Goal: Information Seeking & Learning: Learn about a topic

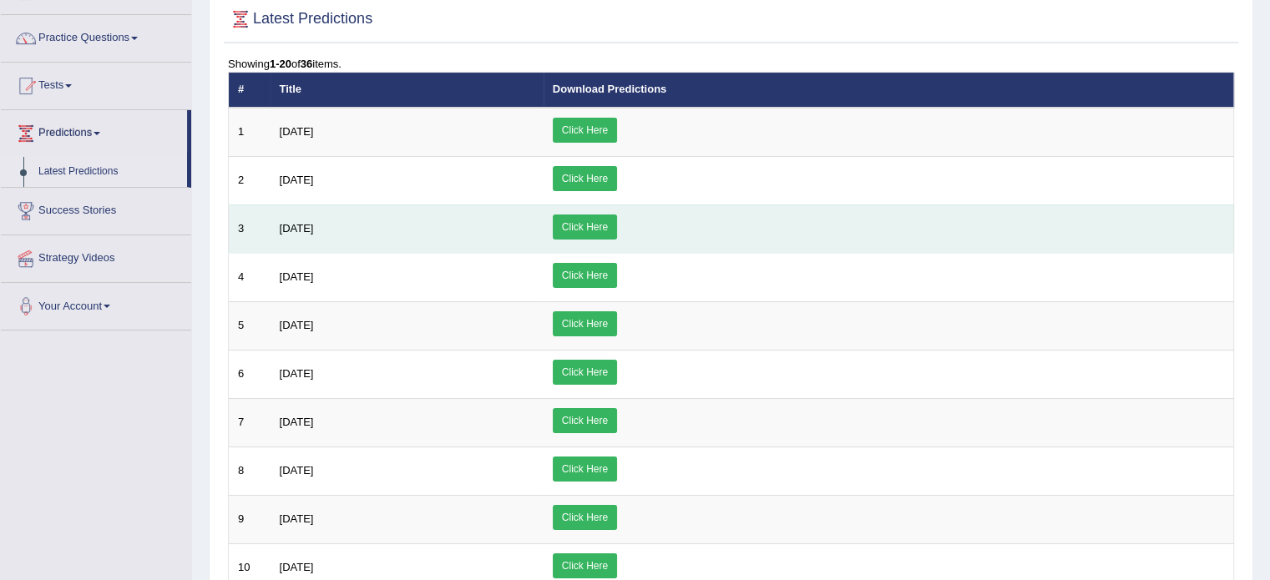
scroll to position [114, 0]
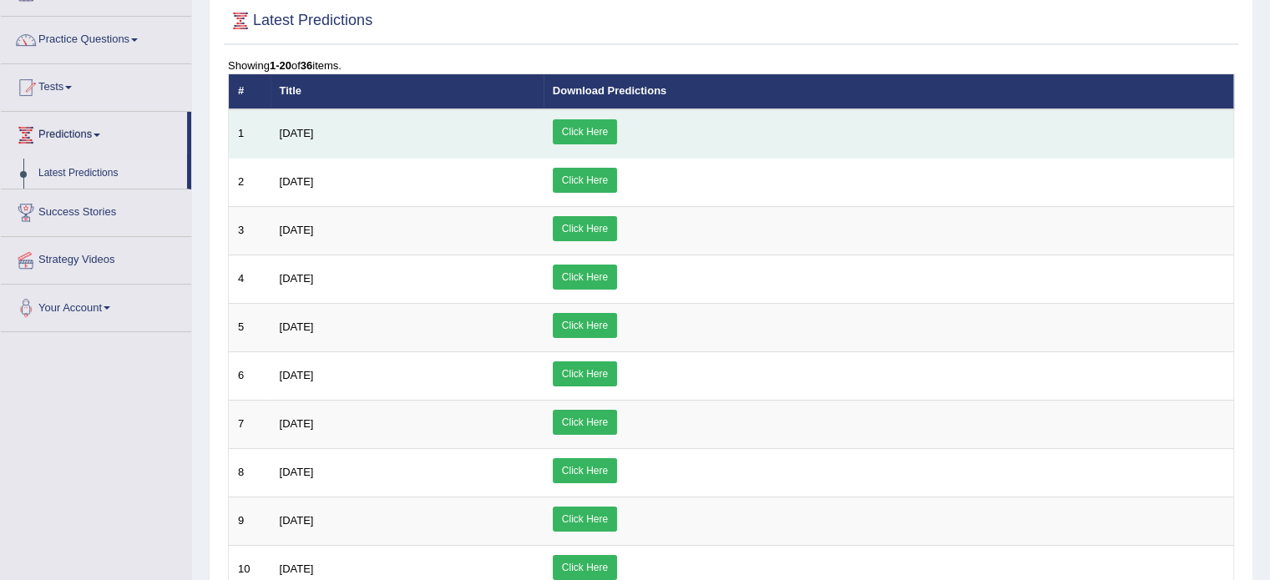
click at [407, 124] on td "August 2025" at bounding box center [407, 133] width 273 height 49
click at [715, 116] on td "Click Here" at bounding box center [889, 133] width 691 height 49
click at [617, 129] on link "Click Here" at bounding box center [585, 131] width 64 height 25
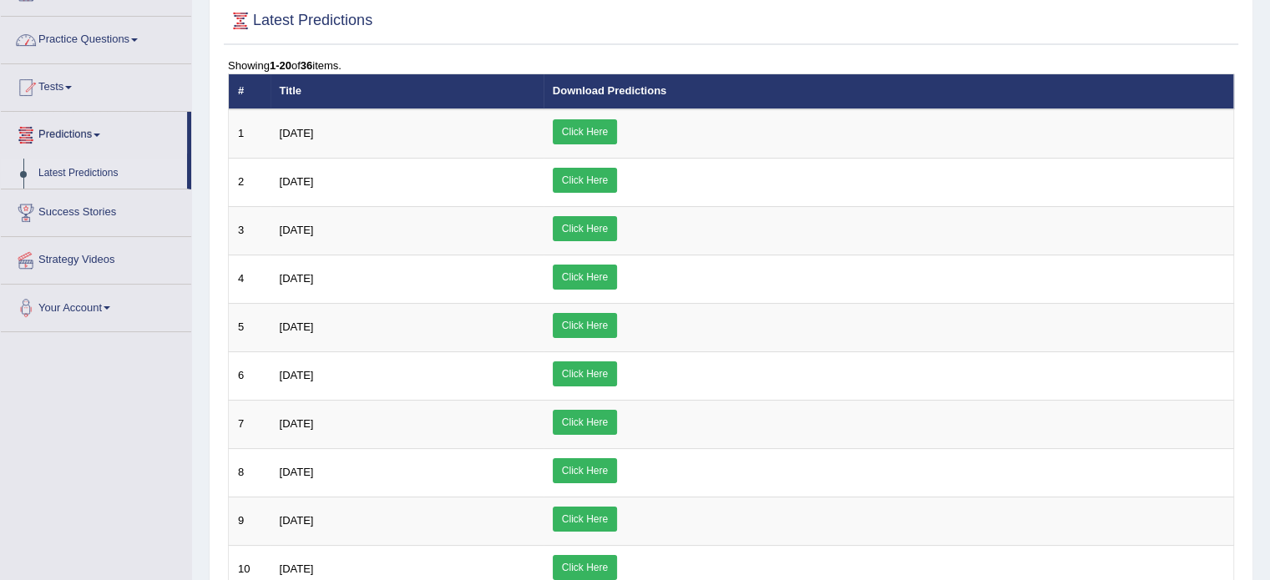
click at [125, 34] on link "Practice Questions" at bounding box center [96, 38] width 190 height 42
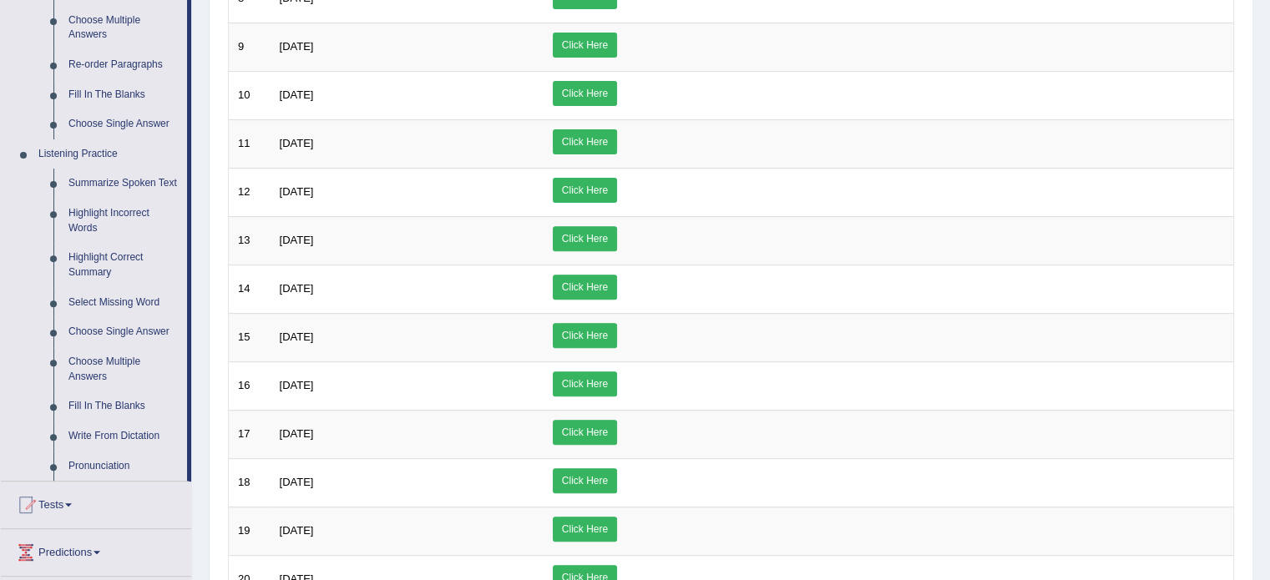
scroll to position [591, 0]
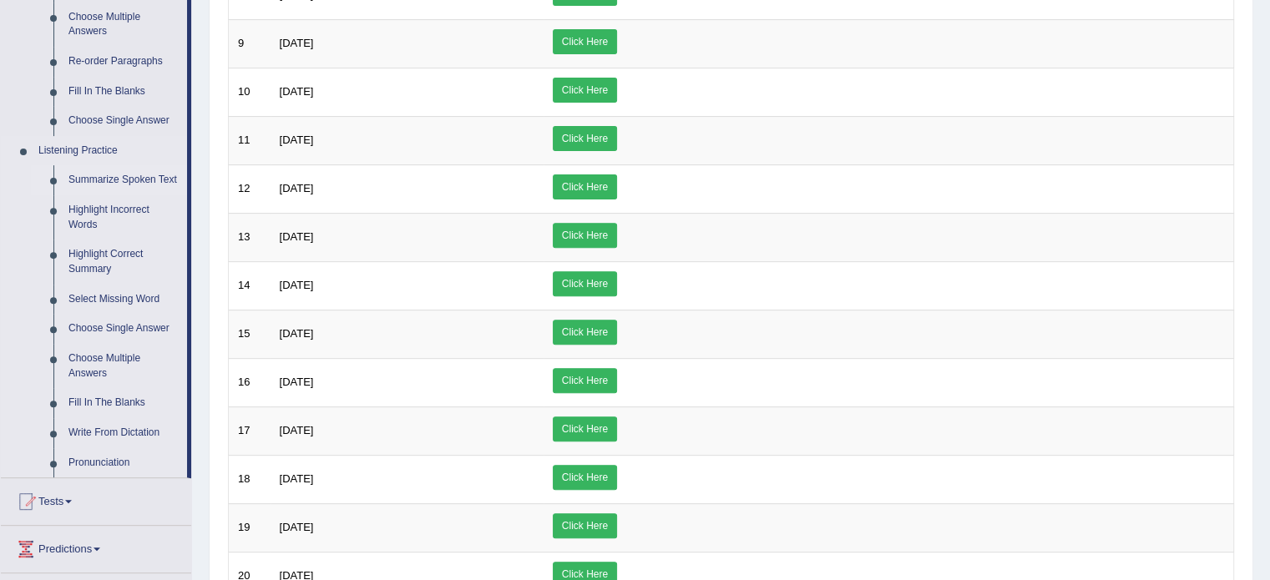
click at [114, 180] on link "Summarize Spoken Text" at bounding box center [124, 180] width 126 height 30
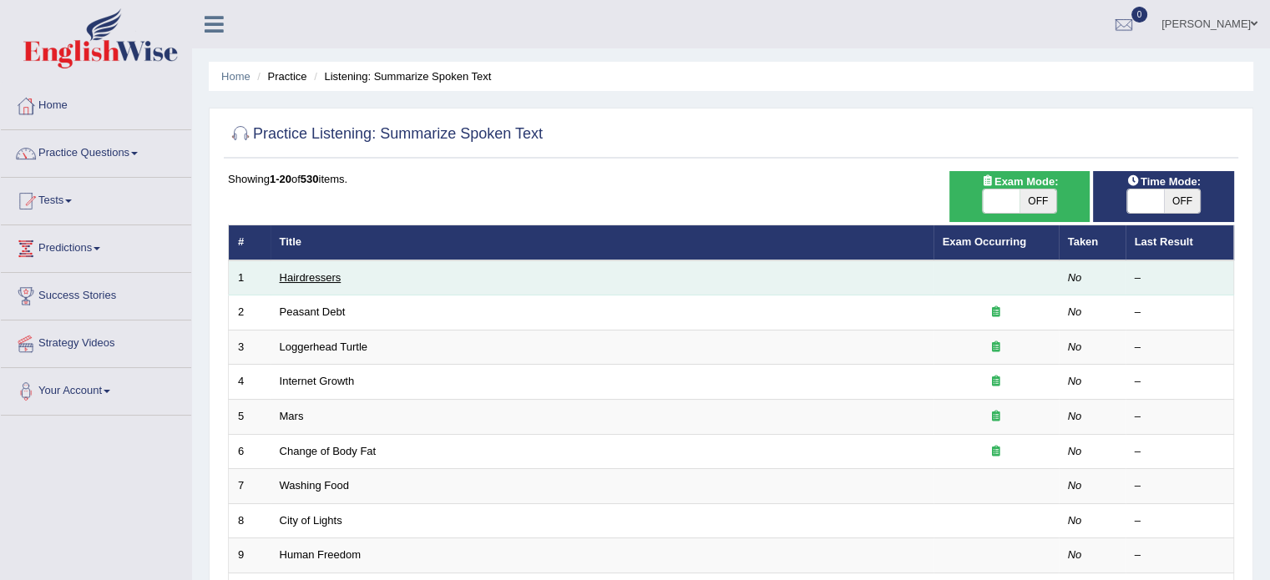
click at [331, 274] on link "Hairdressers" at bounding box center [311, 277] width 62 height 13
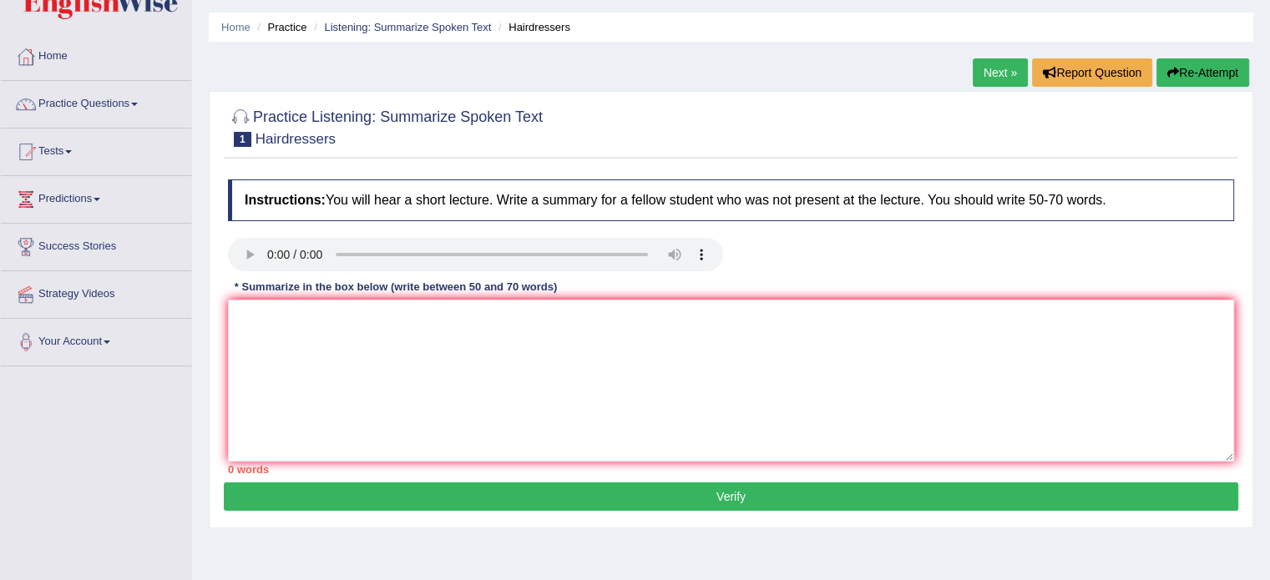
scroll to position [48, 0]
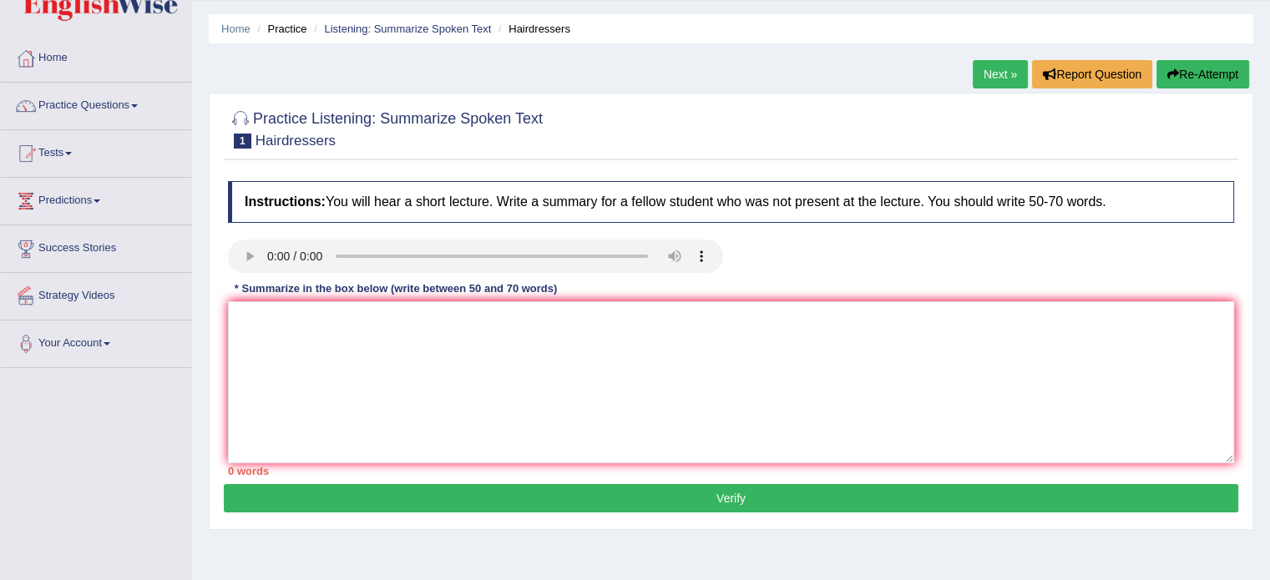
click at [98, 243] on link "Success Stories" at bounding box center [96, 246] width 190 height 42
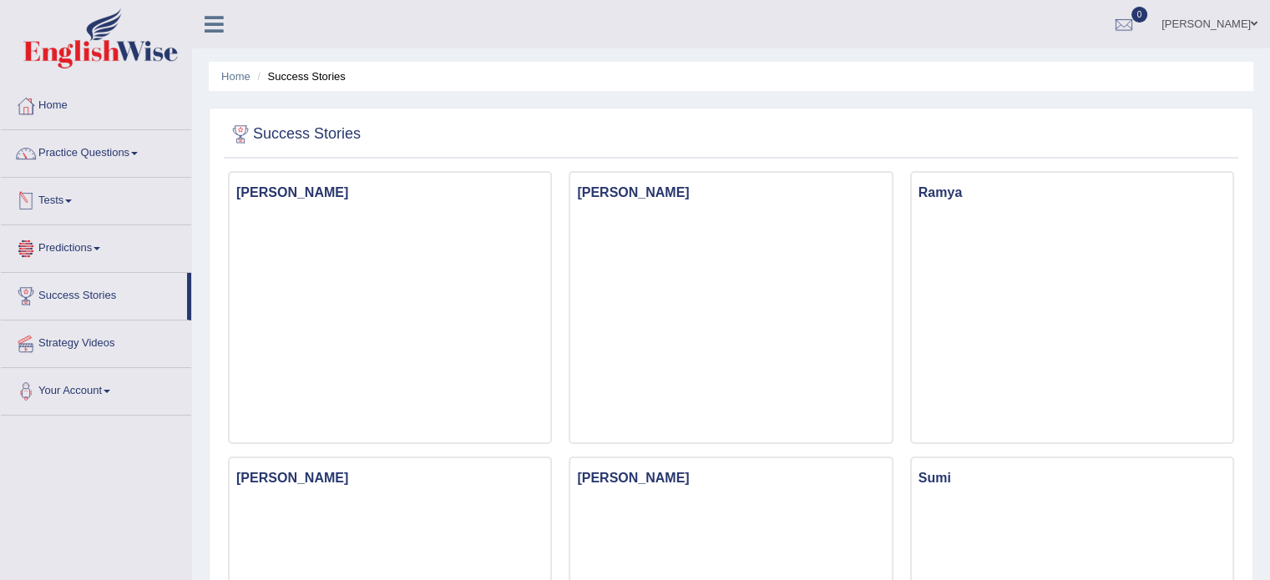
click at [77, 252] on link "Predictions" at bounding box center [96, 246] width 190 height 42
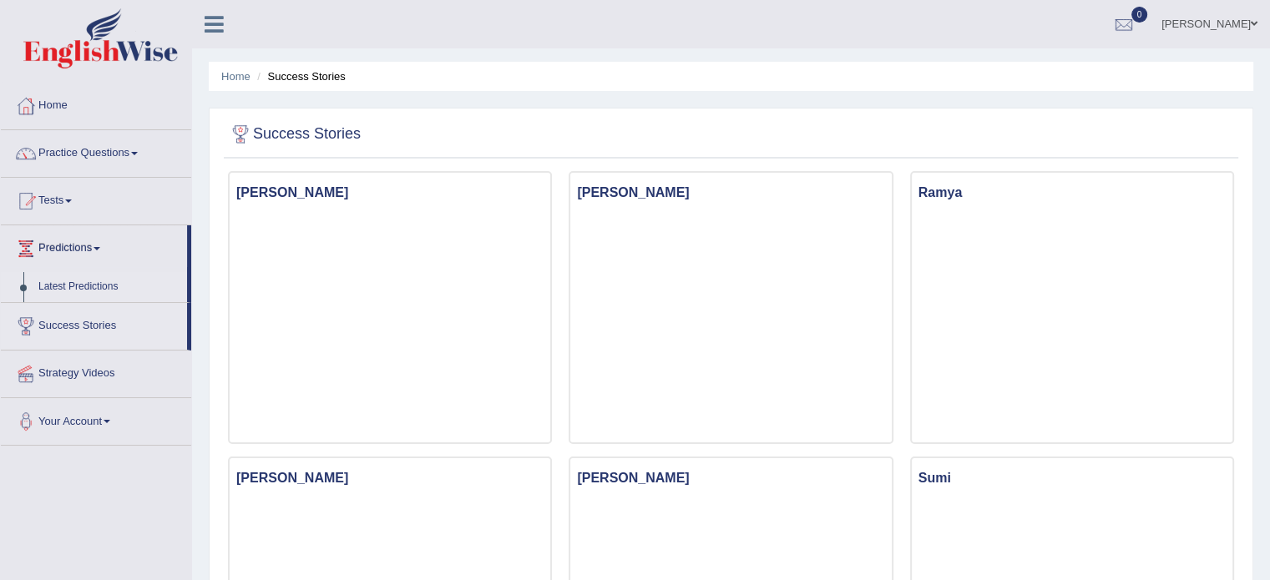
click at [90, 287] on link "Latest Predictions" at bounding box center [109, 287] width 156 height 30
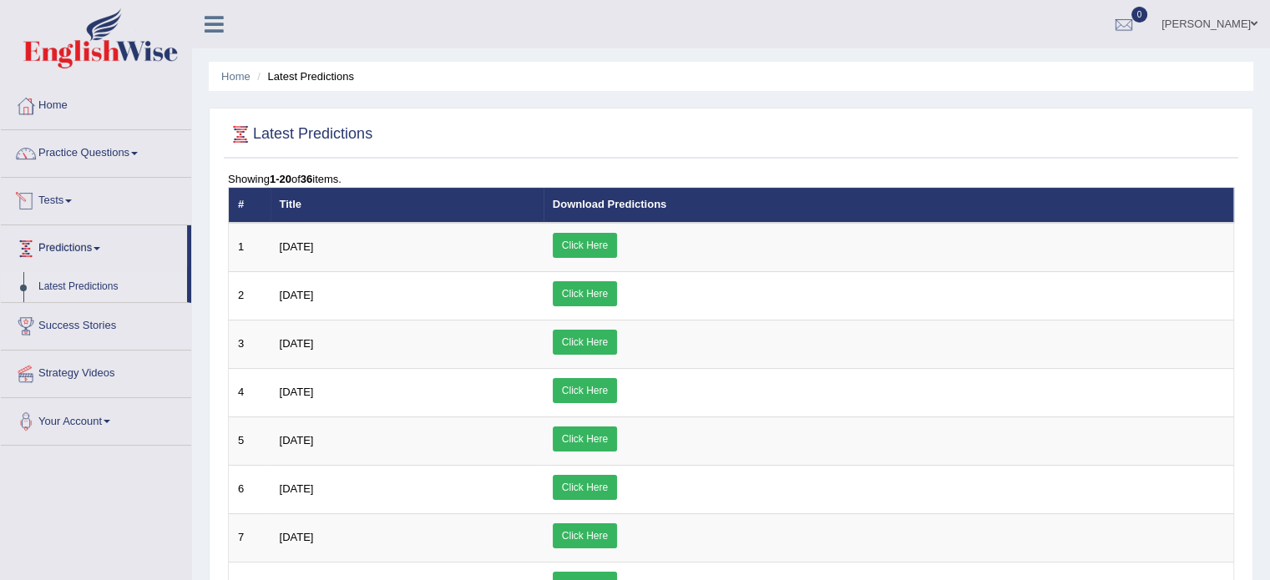
click at [63, 195] on link "Tests" at bounding box center [96, 199] width 190 height 42
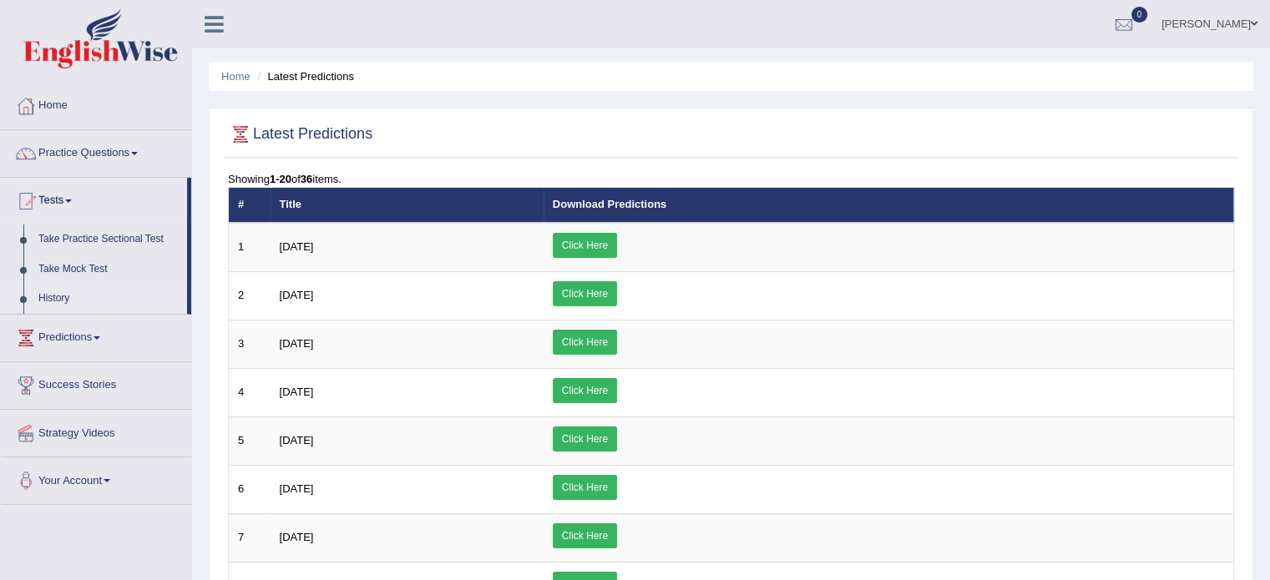
click at [63, 303] on link "History" at bounding box center [109, 299] width 156 height 30
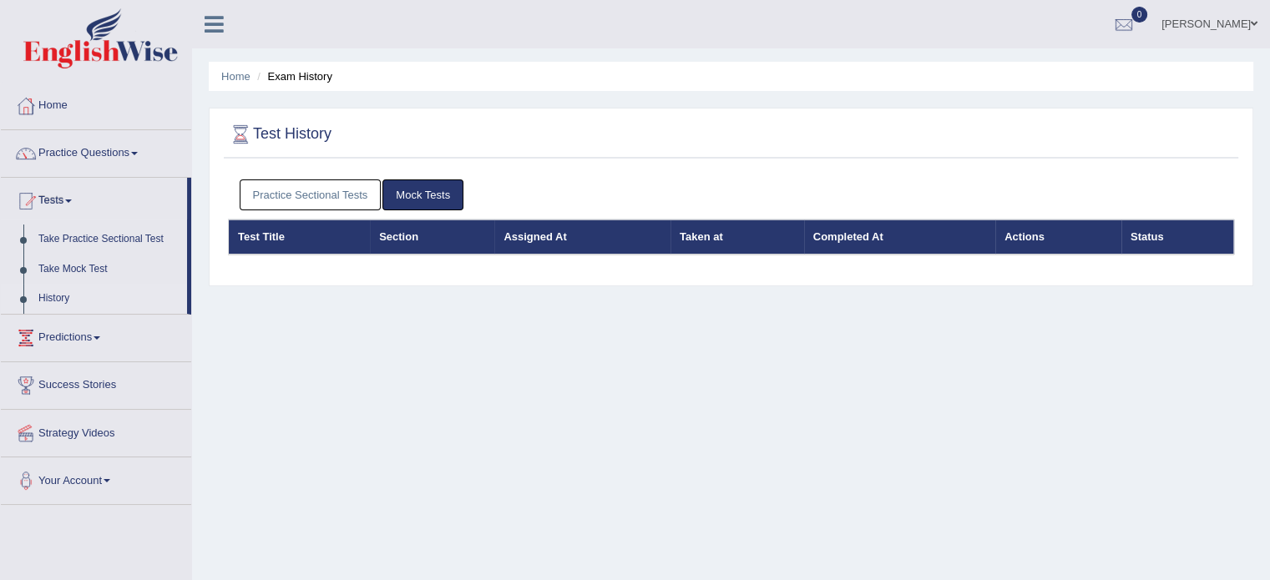
click at [71, 433] on link "Strategy Videos" at bounding box center [96, 431] width 190 height 42
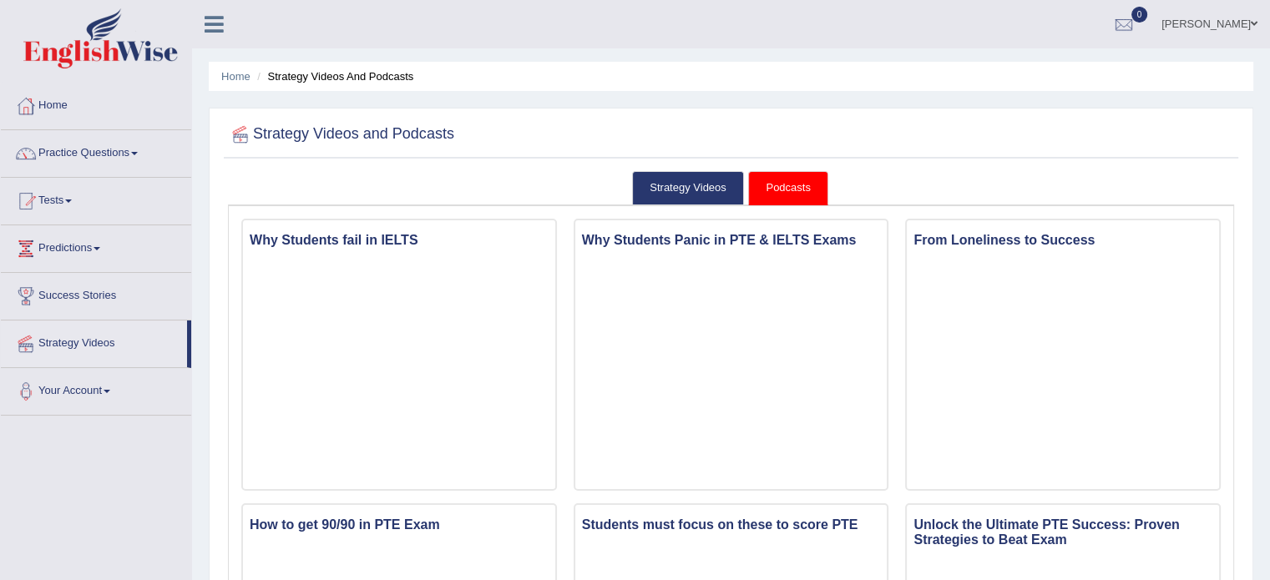
click at [90, 393] on link "Your Account" at bounding box center [96, 389] width 190 height 42
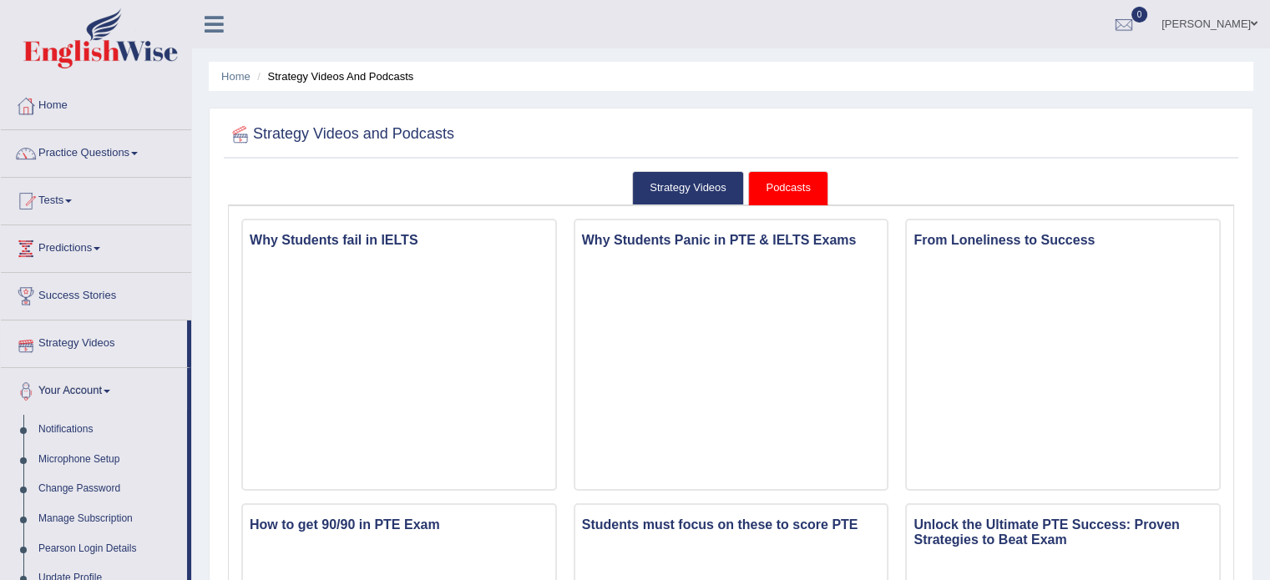
click at [96, 331] on link "Strategy Videos" at bounding box center [94, 342] width 186 height 42
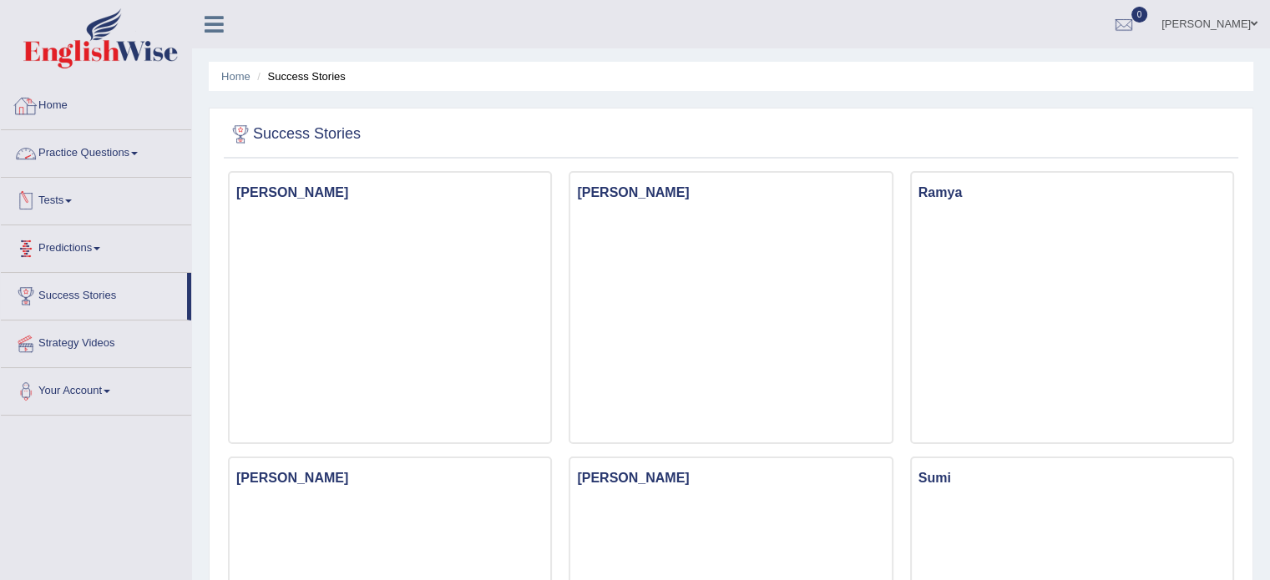
click at [53, 107] on link "Home" at bounding box center [96, 104] width 190 height 42
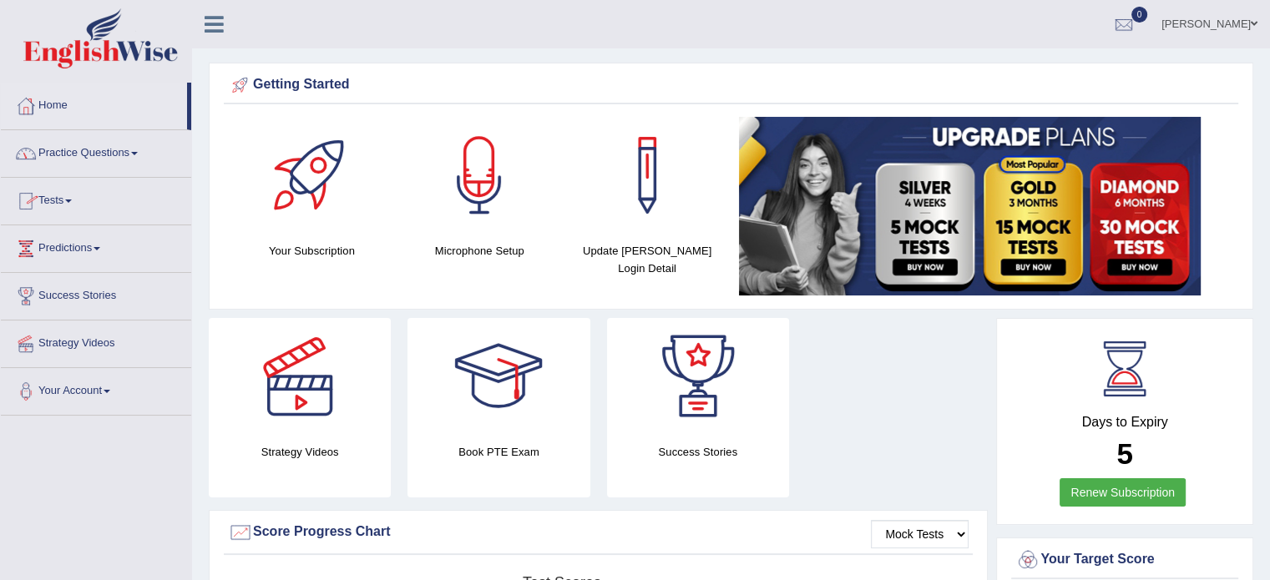
click at [55, 203] on link "Tests" at bounding box center [96, 199] width 190 height 42
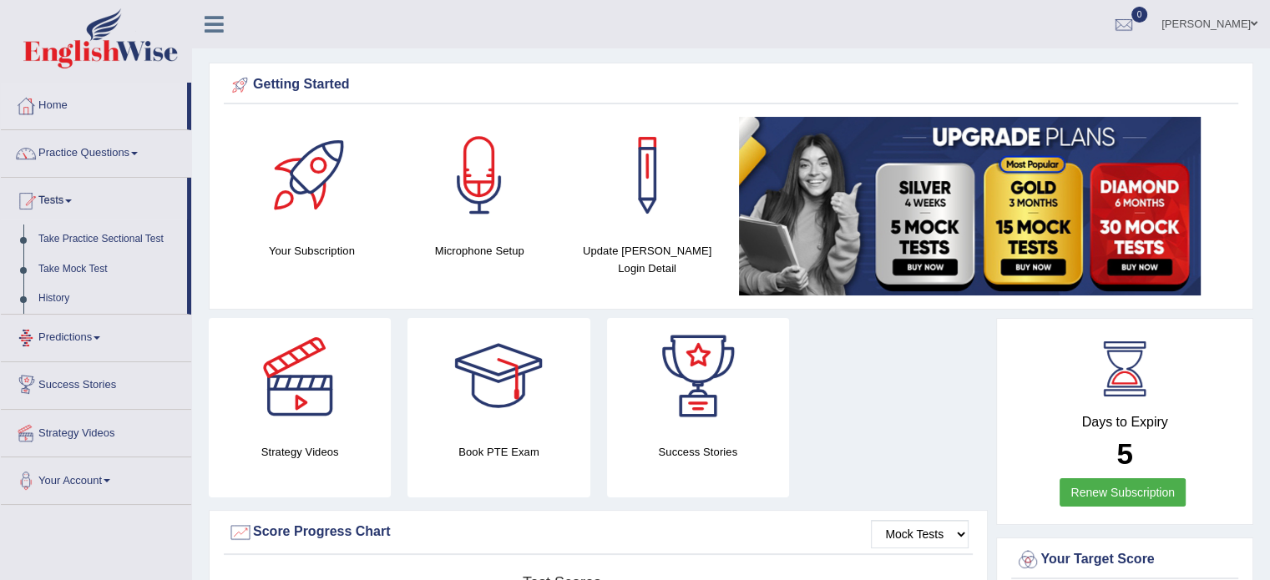
click at [73, 336] on link "Predictions" at bounding box center [96, 336] width 190 height 42
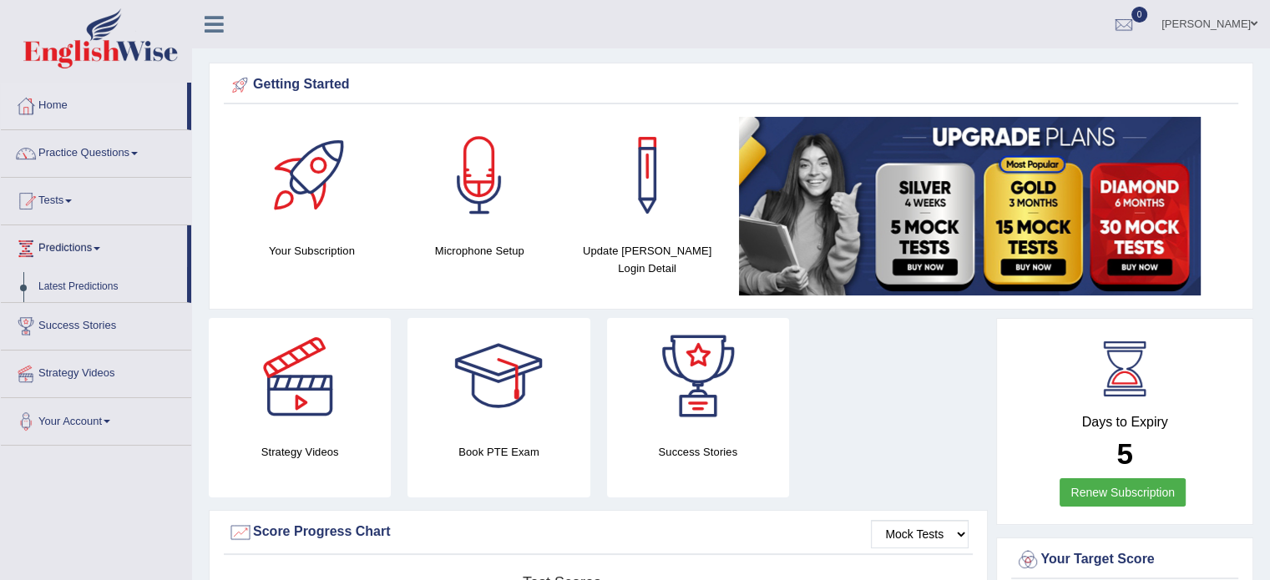
click at [78, 330] on link "Success Stories" at bounding box center [96, 324] width 190 height 42
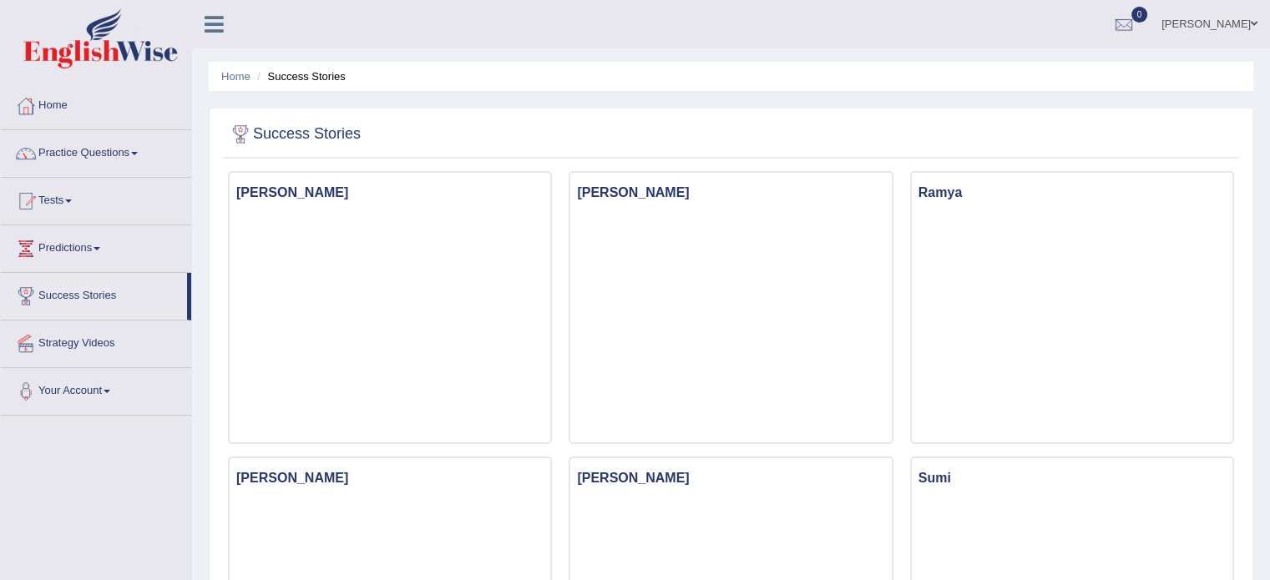
click at [76, 149] on link "Practice Questions" at bounding box center [96, 151] width 190 height 42
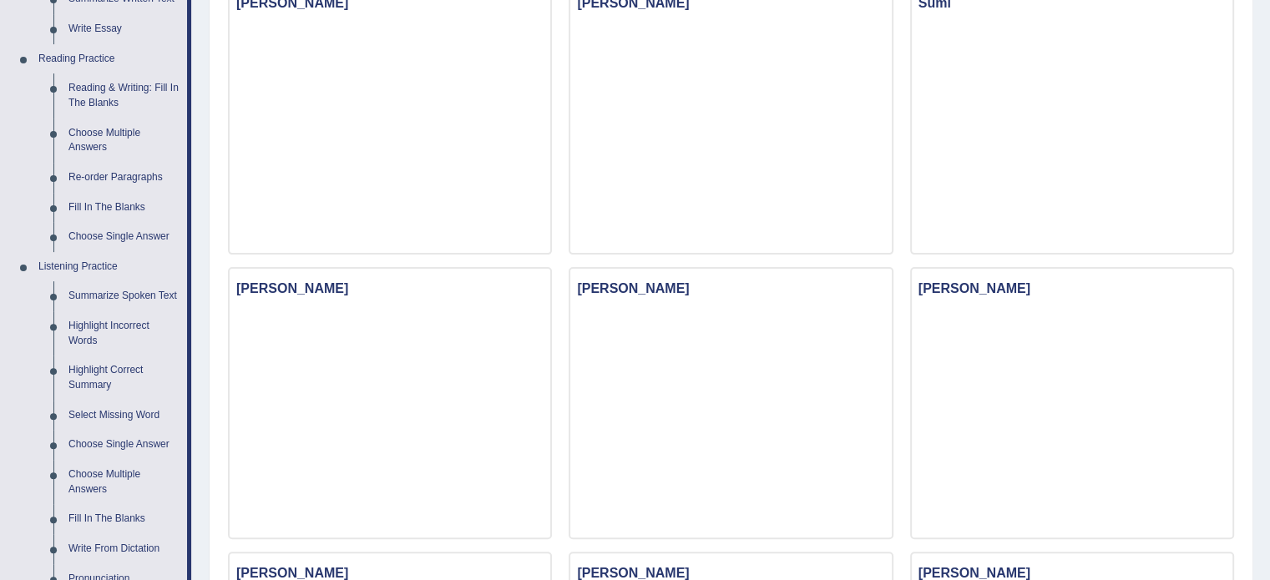
scroll to position [445, 0]
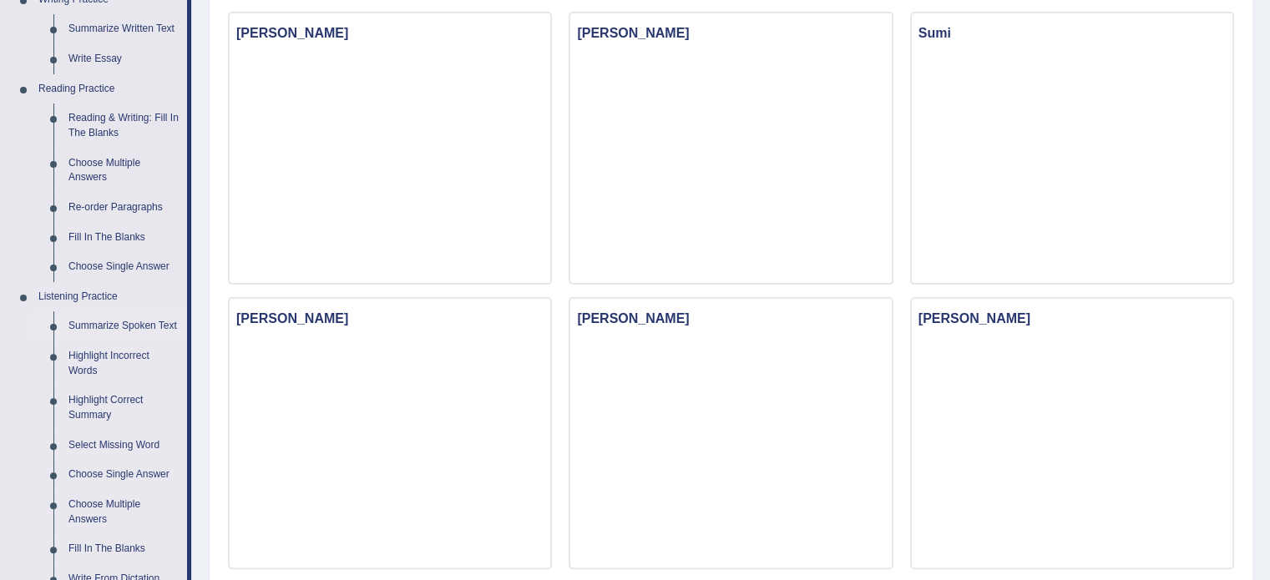
click at [145, 326] on link "Summarize Spoken Text" at bounding box center [124, 326] width 126 height 30
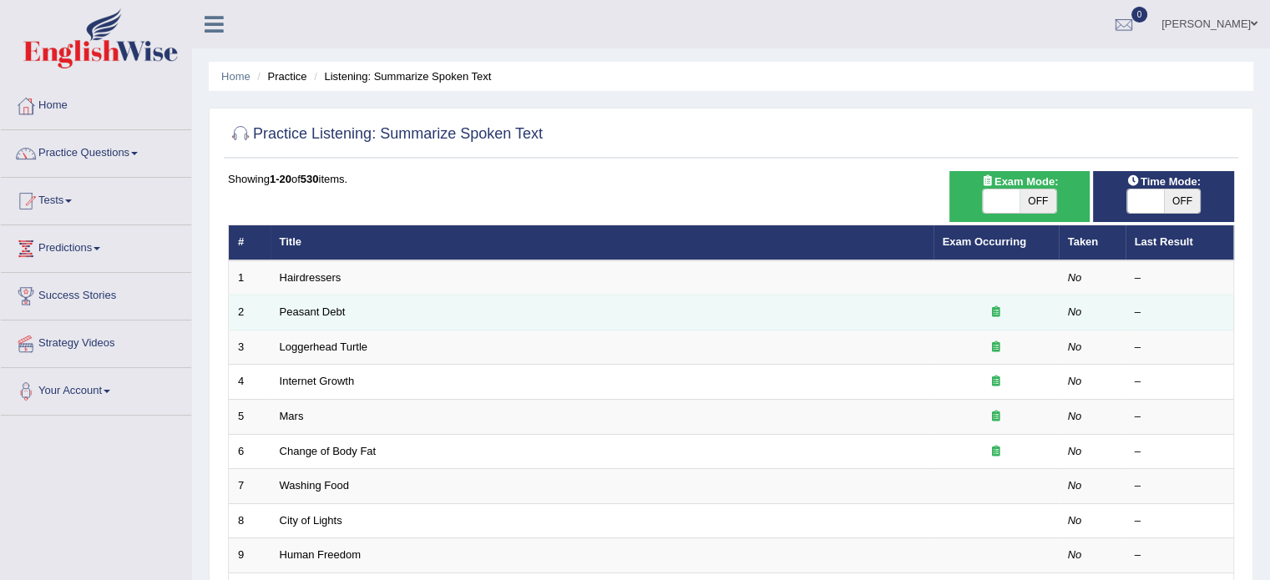
click at [895, 310] on td "Peasant Debt" at bounding box center [602, 313] width 663 height 35
click at [352, 316] on td "Peasant Debt" at bounding box center [602, 313] width 663 height 35
click at [360, 312] on td "Peasant Debt" at bounding box center [602, 313] width 663 height 35
click at [371, 314] on td "Peasant Debt" at bounding box center [602, 313] width 663 height 35
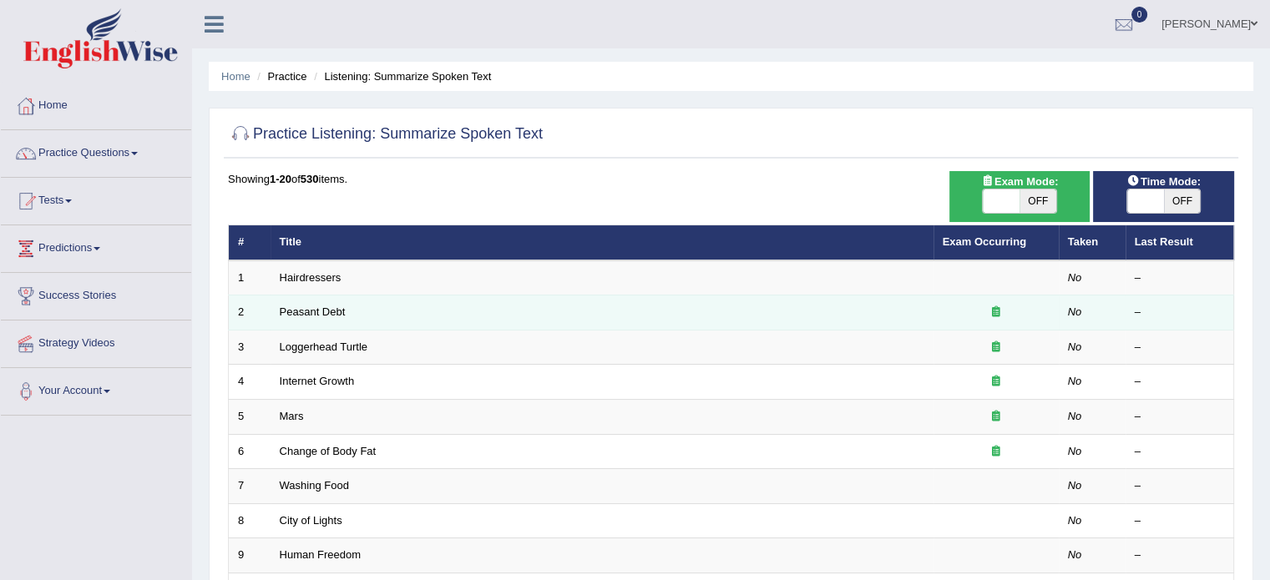
click at [1005, 306] on div at bounding box center [996, 313] width 107 height 16
click at [341, 314] on link "Peasant Debt" at bounding box center [313, 312] width 66 height 13
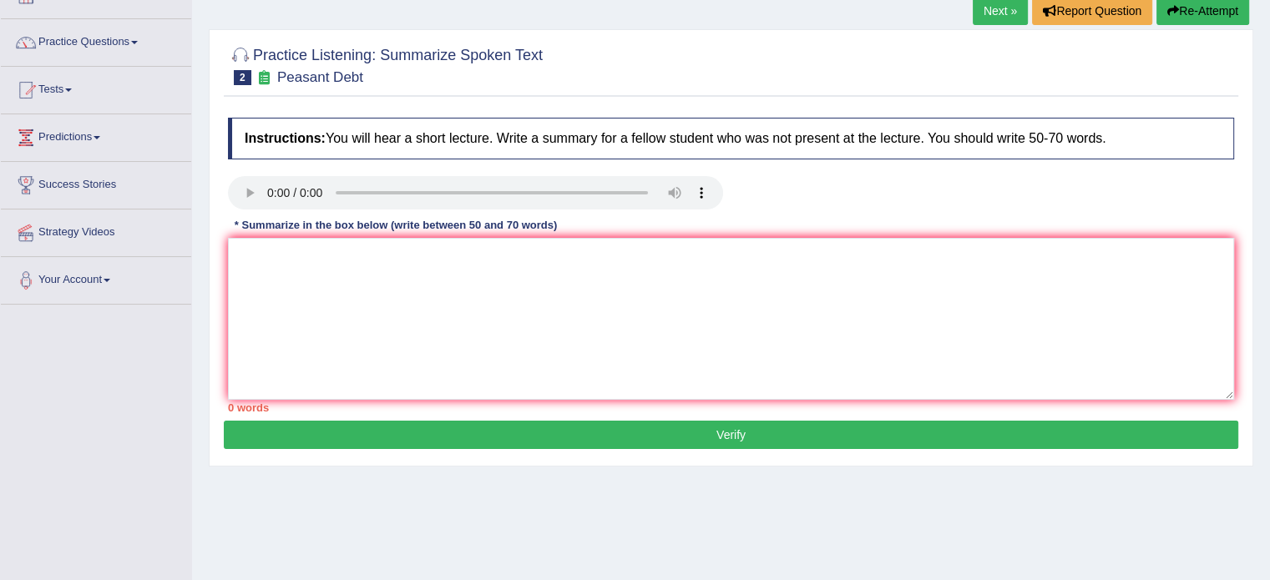
scroll to position [116, 0]
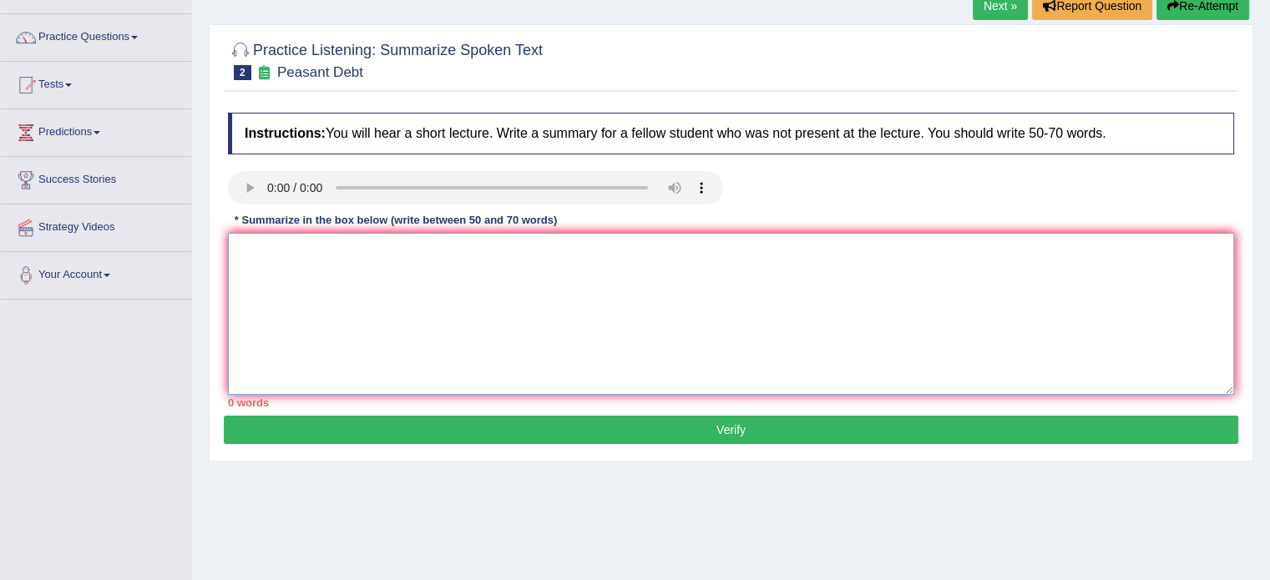
click at [278, 267] on textarea at bounding box center [731, 314] width 1006 height 162
type textarea "A noteworthy point revealed in the lecture was about and . To elabro"
click at [108, 36] on link "Practice Questions" at bounding box center [96, 35] width 190 height 42
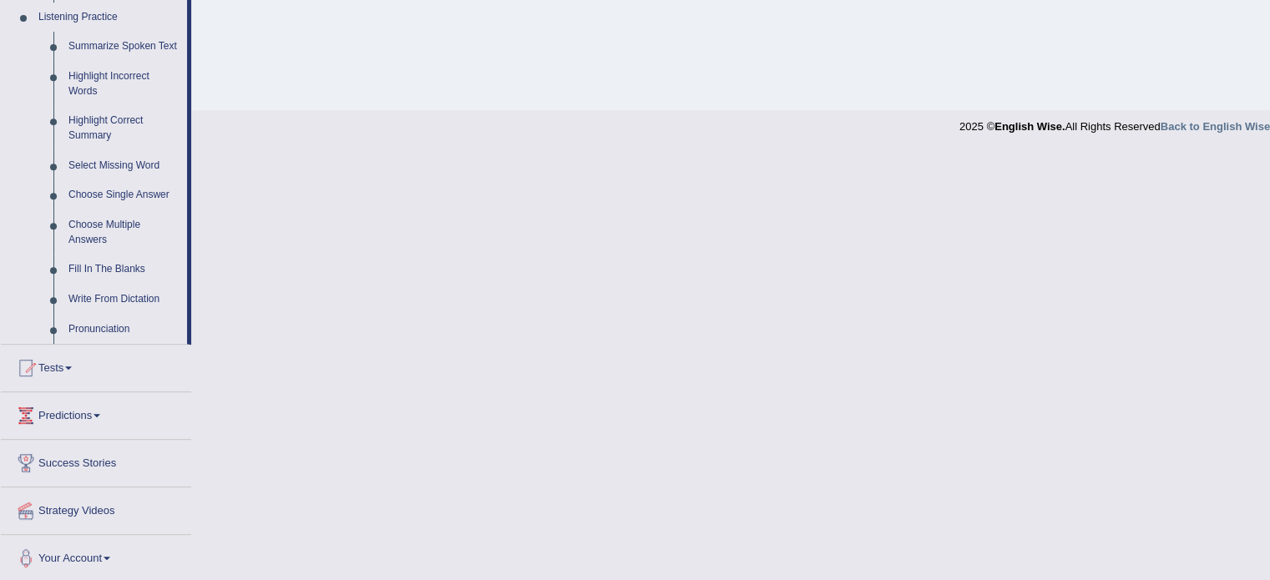
scroll to position [726, 0]
drag, startPoint x: 190, startPoint y: 124, endPoint x: 211, endPoint y: 113, distance: 23.9
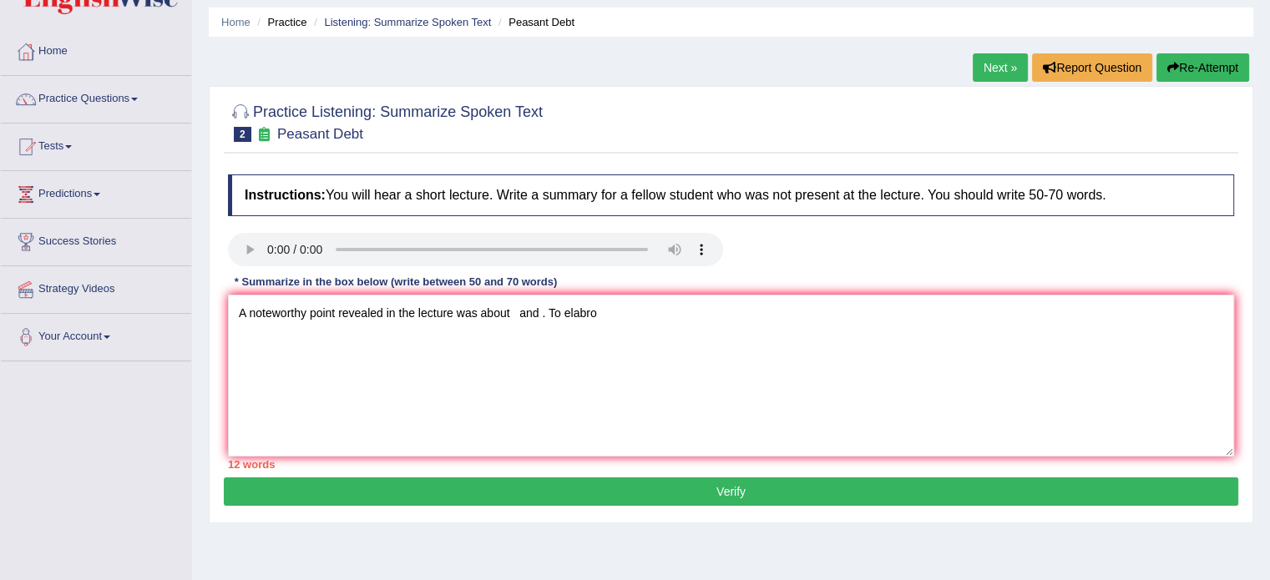
scroll to position [0, 0]
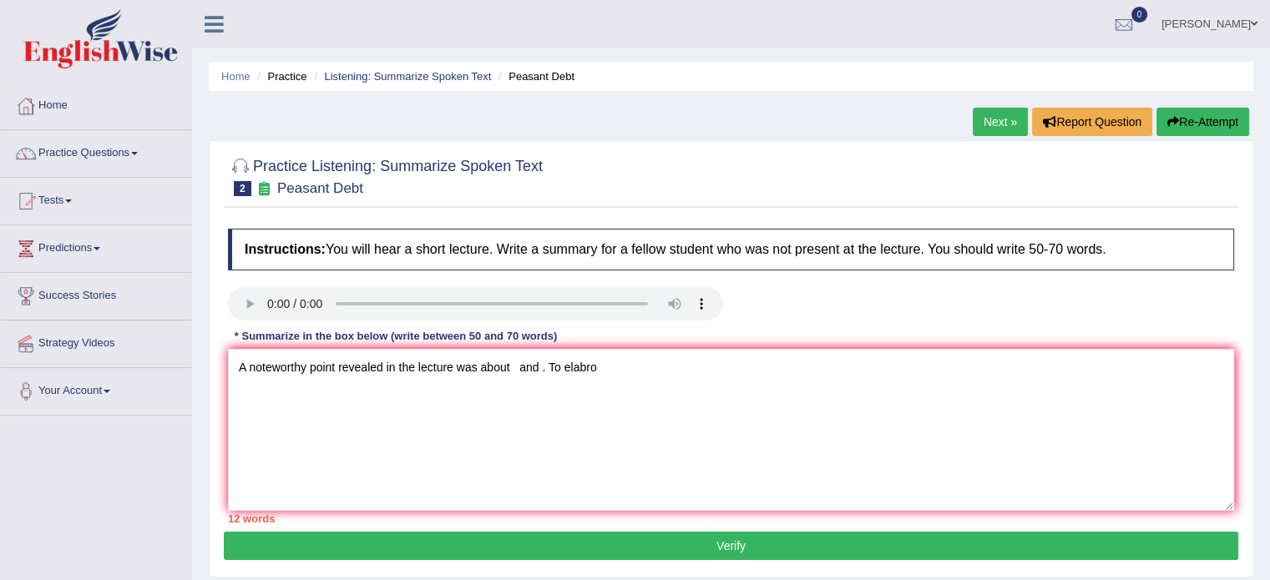
click at [285, 64] on ul "Home Practice Listening: Summarize Spoken Text Peasant Debt" at bounding box center [731, 76] width 1045 height 29
click at [287, 73] on li "Practice" at bounding box center [279, 76] width 53 height 16
click at [420, 73] on link "Listening: Summarize Spoken Text" at bounding box center [407, 76] width 167 height 13
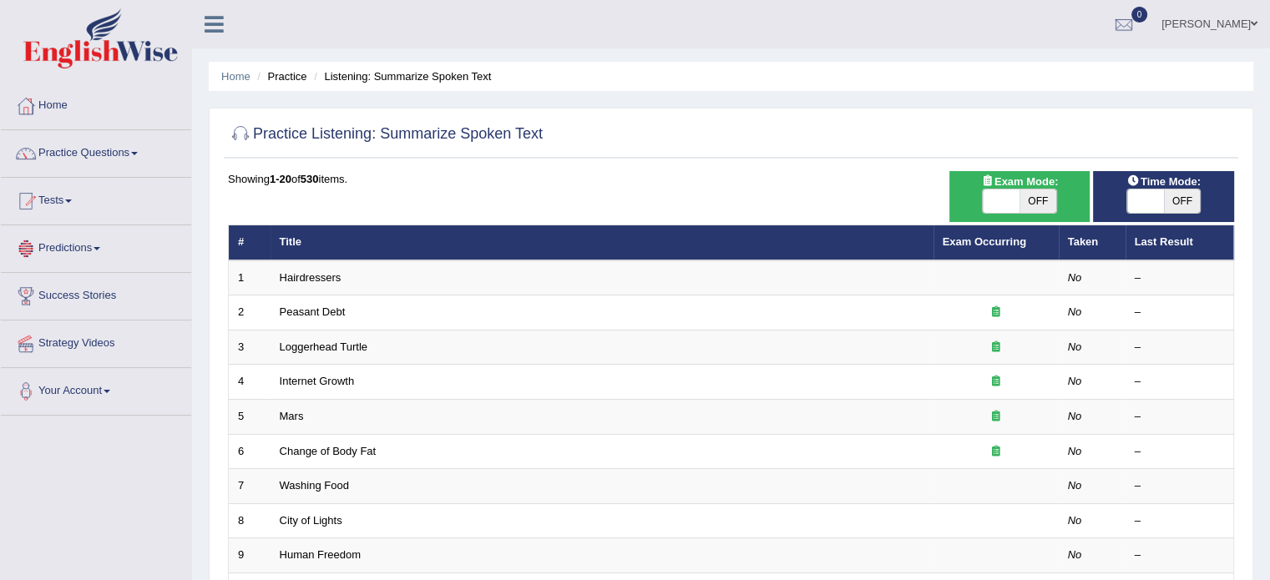
click at [71, 247] on link "Predictions" at bounding box center [96, 246] width 190 height 42
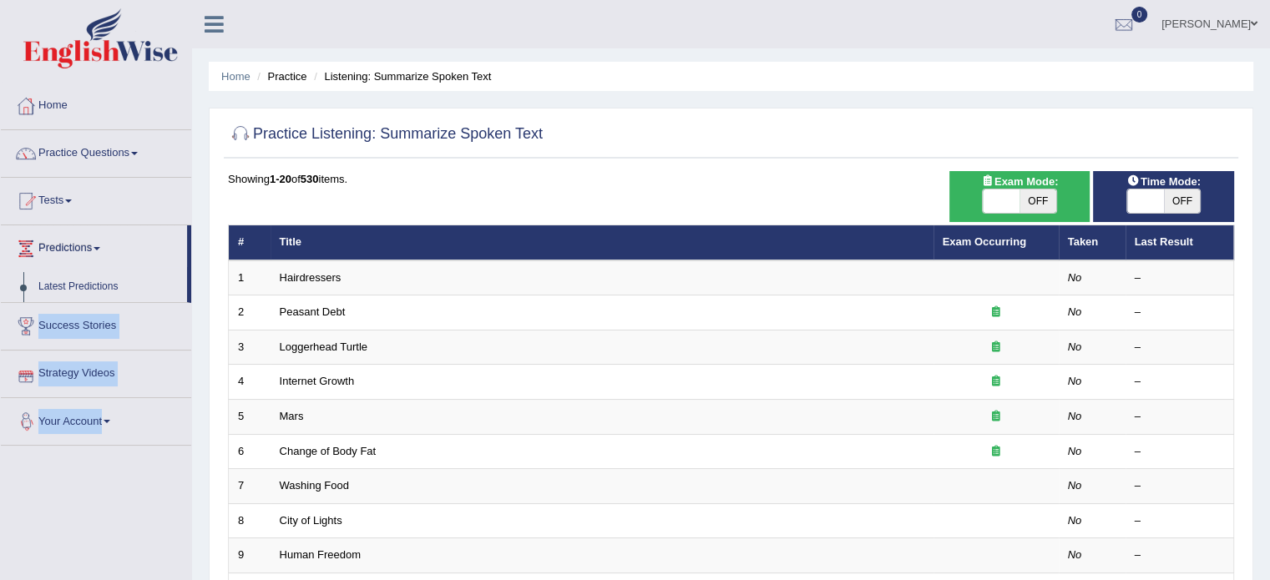
drag, startPoint x: 187, startPoint y: 285, endPoint x: 184, endPoint y: 407, distance: 122.0
click at [184, 407] on ul "Home Practice Questions Speaking Practice Read Aloud Repeat Sentence Describe I…" at bounding box center [96, 264] width 190 height 363
click at [85, 153] on link "Practice Questions" at bounding box center [96, 151] width 190 height 42
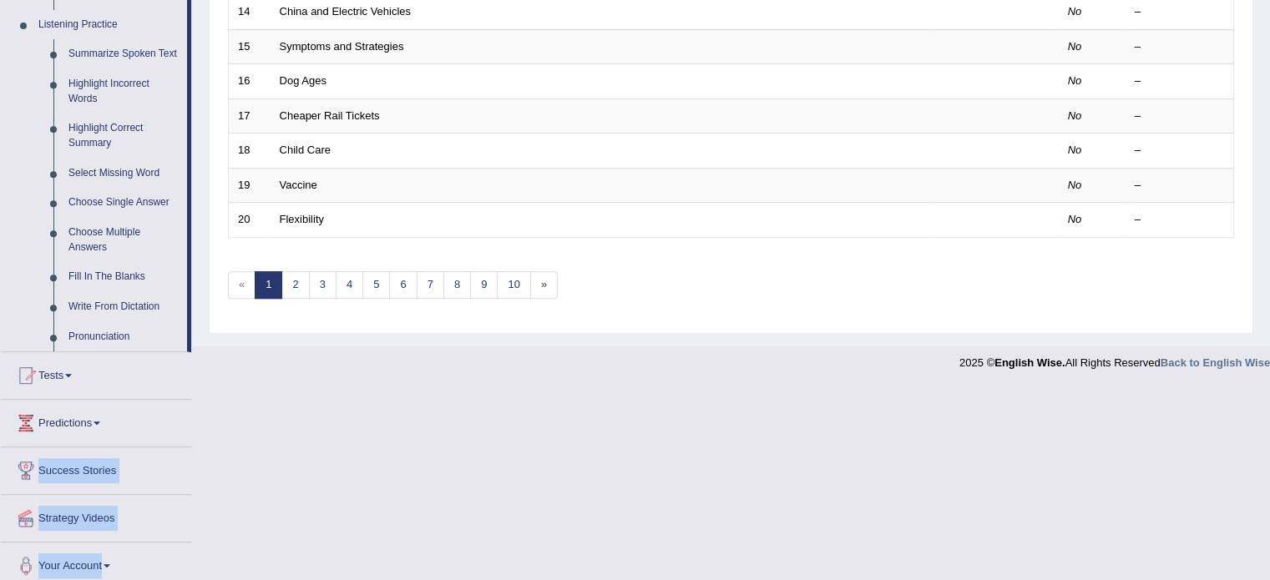
scroll to position [726, 0]
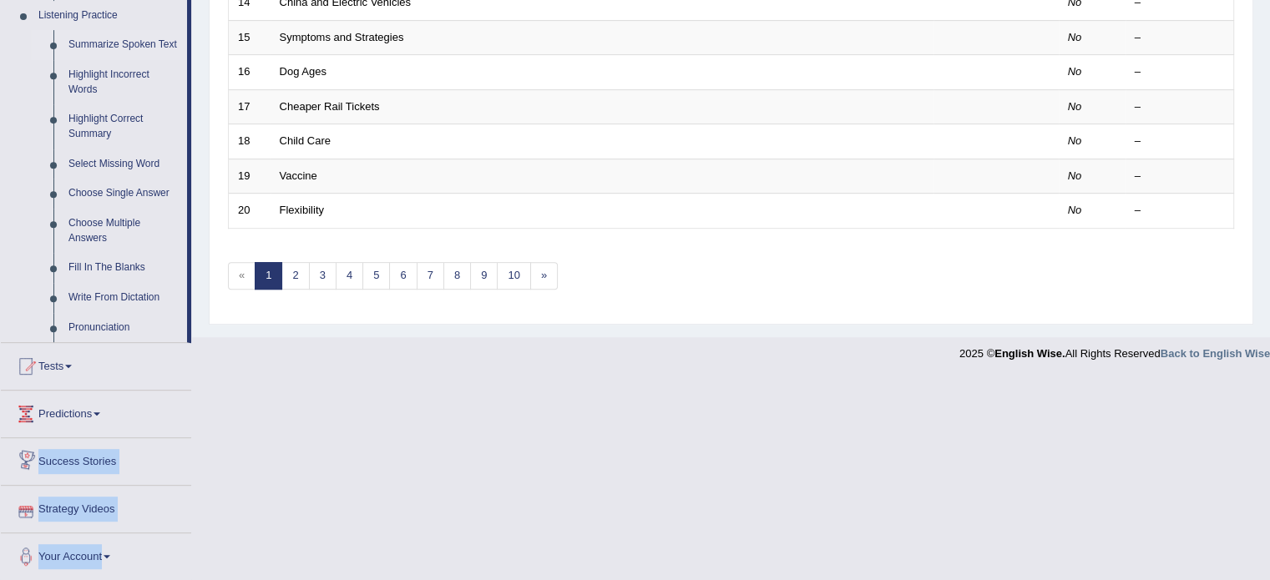
click at [175, 504] on link "Strategy Videos" at bounding box center [96, 507] width 190 height 42
